Goal: Navigation & Orientation: Go to known website

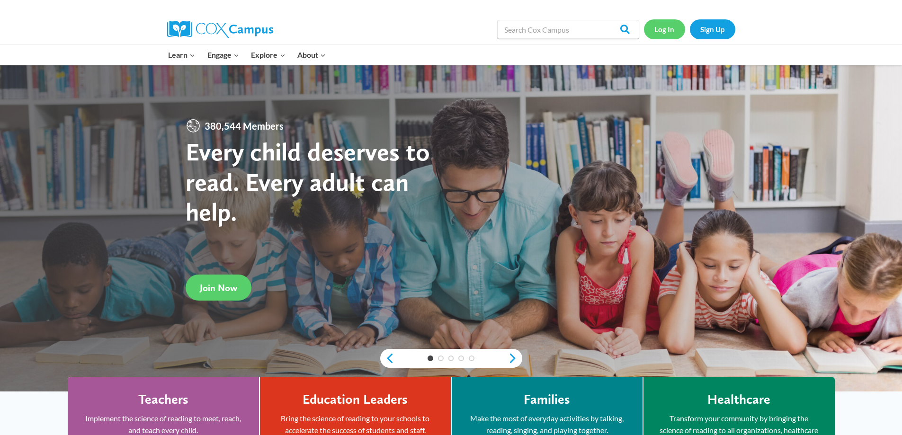
click at [657, 31] on link "Log In" at bounding box center [664, 28] width 41 height 19
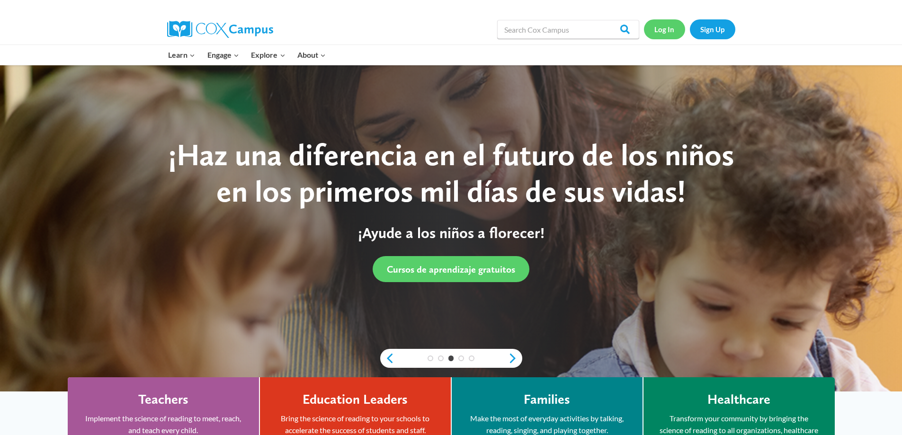
click at [664, 32] on link "Log In" at bounding box center [664, 28] width 41 height 19
